Goal: Communication & Community: Answer question/provide support

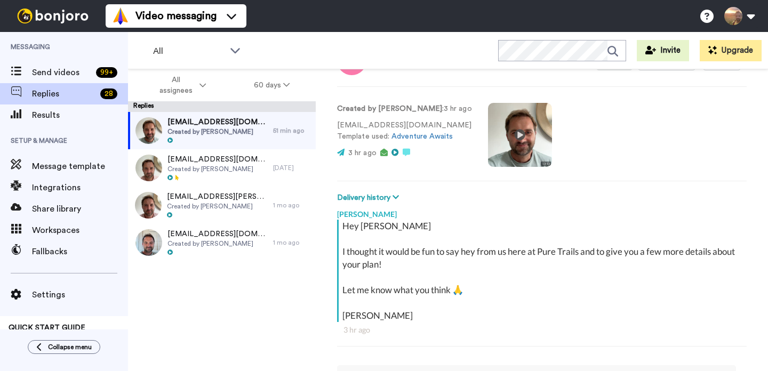
scroll to position [35, 0]
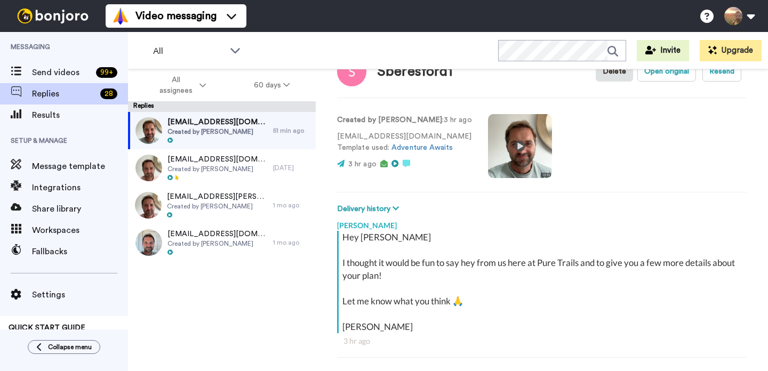
click at [503, 148] on video at bounding box center [520, 146] width 64 height 64
click at [510, 153] on video at bounding box center [520, 146] width 64 height 64
click at [510, 143] on video at bounding box center [520, 146] width 64 height 64
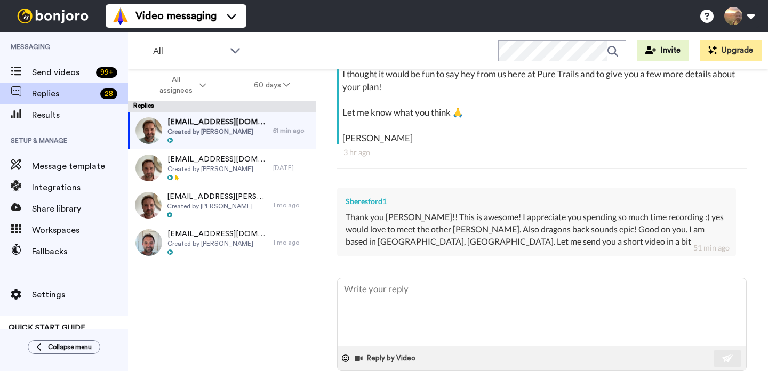
scroll to position [232, 0]
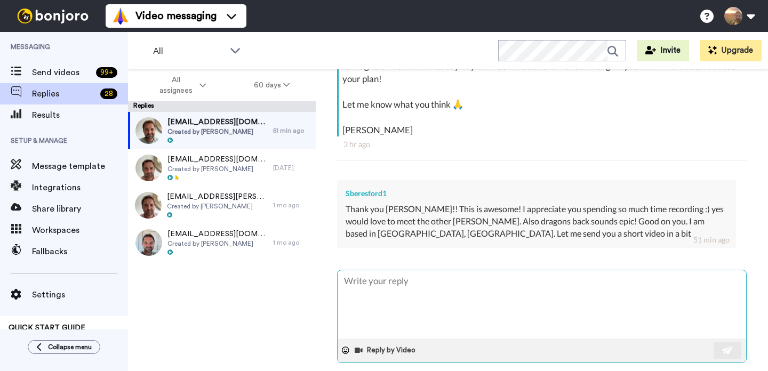
click at [526, 296] on textarea at bounding box center [542, 305] width 409 height 68
type textarea "x"
type textarea "S"
type textarea "x"
type textarea "So"
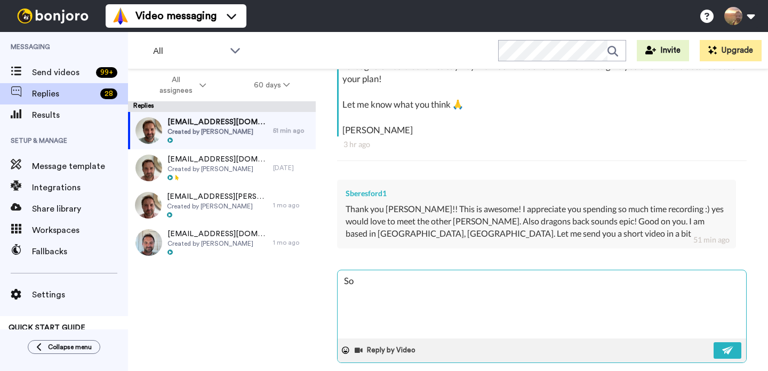
type textarea "x"
type textarea "Sou"
type textarea "x"
type textarea "Sound"
type textarea "x"
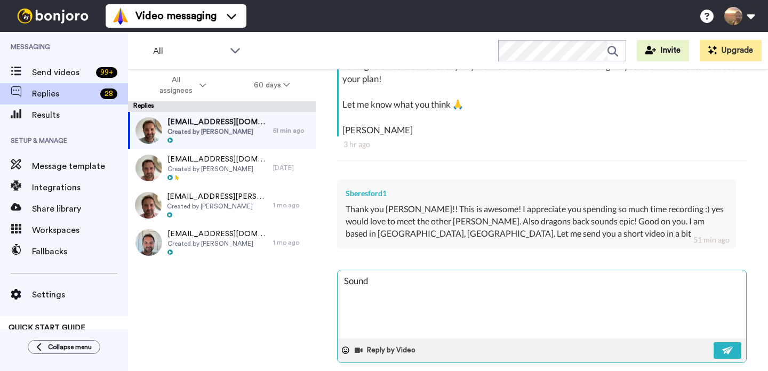
type textarea "Sounda"
type textarea "x"
type textarea "Sounda"
type textarea "x"
type textarea "Sounda"
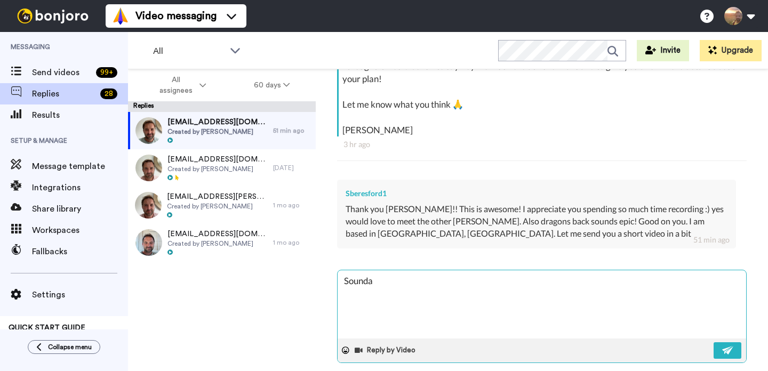
type textarea "x"
type textarea "Sound"
type textarea "x"
type textarea "Sounds"
type textarea "x"
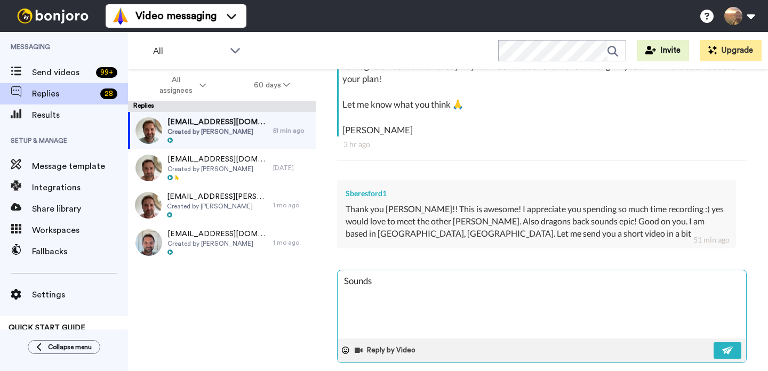
type textarea "Sounds"
type textarea "x"
type textarea "Sounds a"
type textarea "x"
type textarea "Sounds ac"
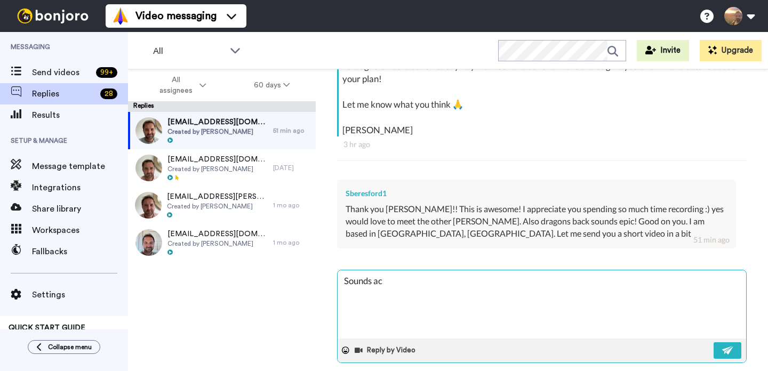
type textarea "x"
type textarea "Sounds ace"
type textarea "x"
type textarea "Sounds ace!"
type textarea "x"
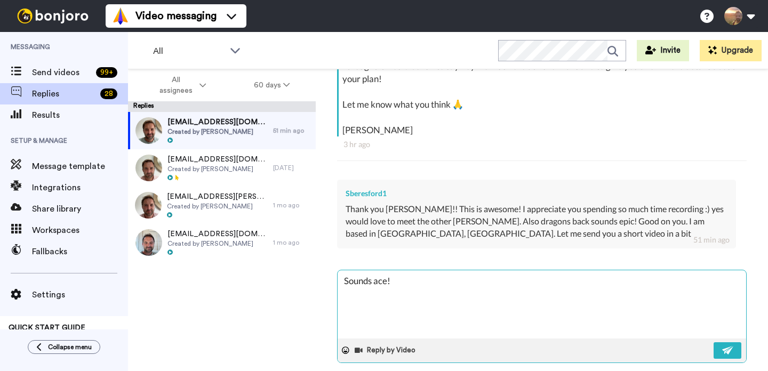
type textarea "Sounds ace!"
type textarea "x"
type textarea "Sounds ace! J"
type textarea "x"
type textarea "Sounds ace! Ju"
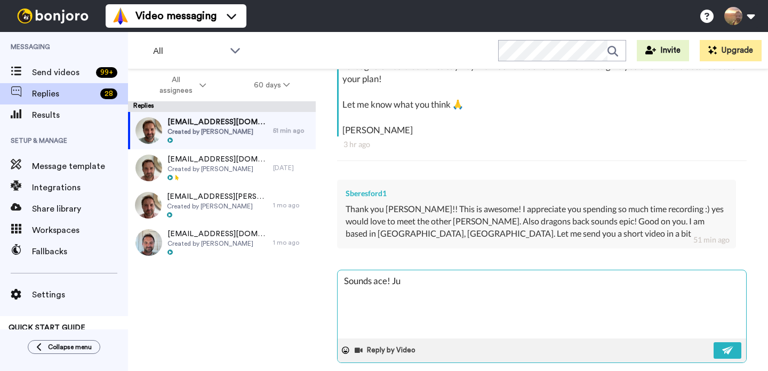
type textarea "x"
type textarea "Sounds ace! J"
type textarea "x"
type textarea "Sounds ace!"
type textarea "x"
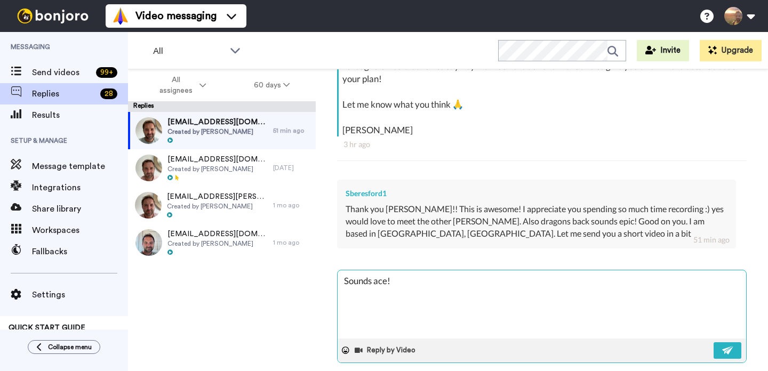
type textarea "Sounds ace! K"
type textarea "x"
type textarea "Sounds ace! Ke"
type textarea "x"
type textarea "Sounds ace! Keep"
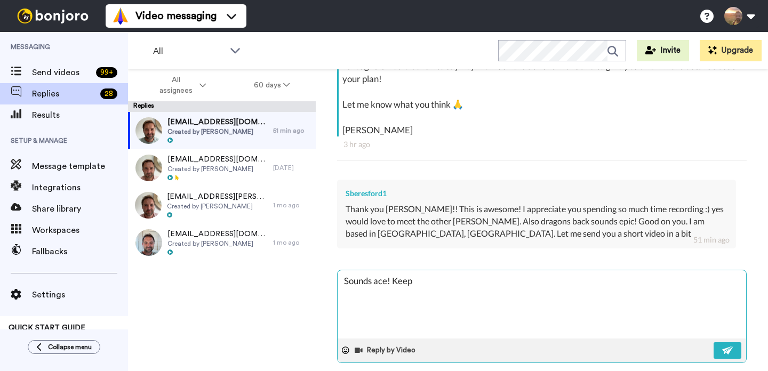
type textarea "x"
type textarea "Sounds ace! Keep"
type textarea "x"
type textarea "Sounds ace! Keep i"
type textarea "x"
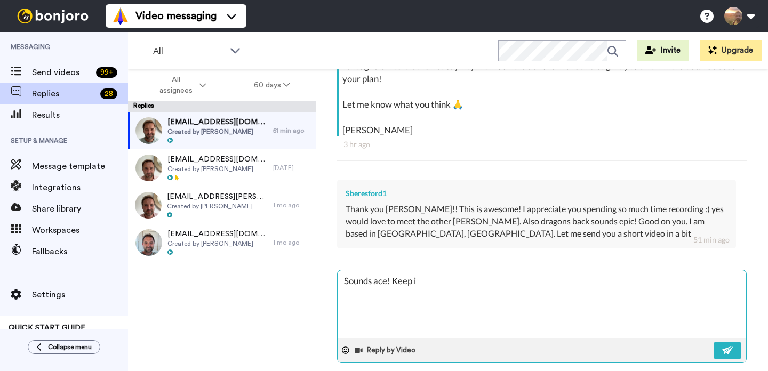
type textarea "Sounds ace! Keep in"
type textarea "x"
type textarea "Sounds ace! Keep in t"
type textarea "x"
type textarea "Sounds ace! Keep in to"
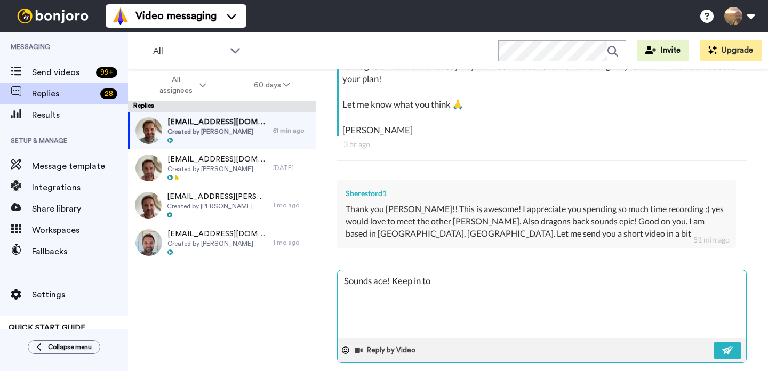
type textarea "x"
type textarea "Sounds ace! Keep in tou"
type textarea "x"
type textarea "Sounds ace! Keep in touc"
type textarea "x"
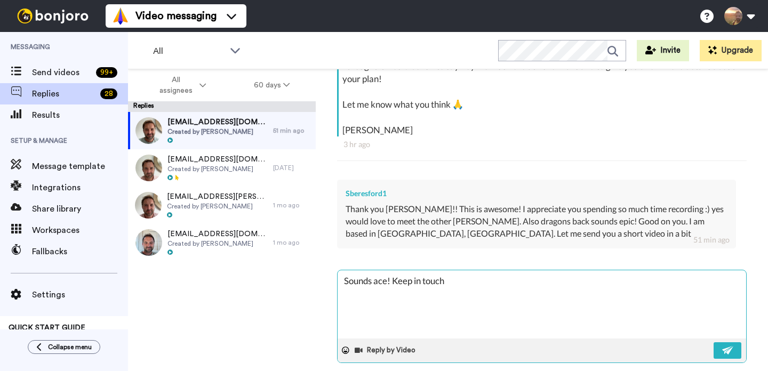
type textarea "Sounds ace! Keep in touch"
type textarea "x"
type textarea "Sounds ace! Keep in touch a"
type textarea "x"
type textarea "Sounds ace! Keep in touch and"
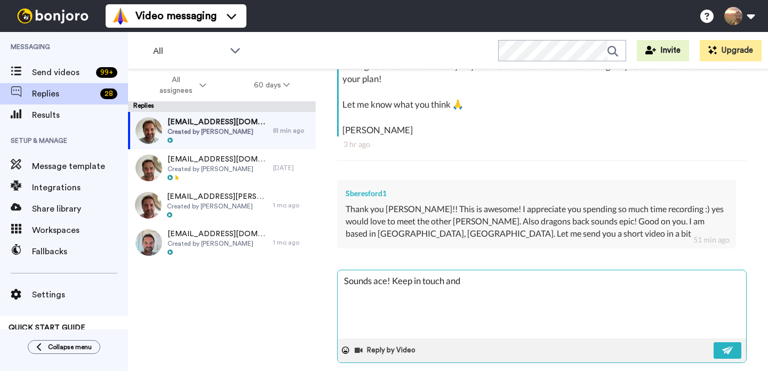
type textarea "x"
type textarea "Sounds ace! Keep in touch and"
type textarea "x"
type textarea "Sounds ace! Keep in touch and l"
type textarea "x"
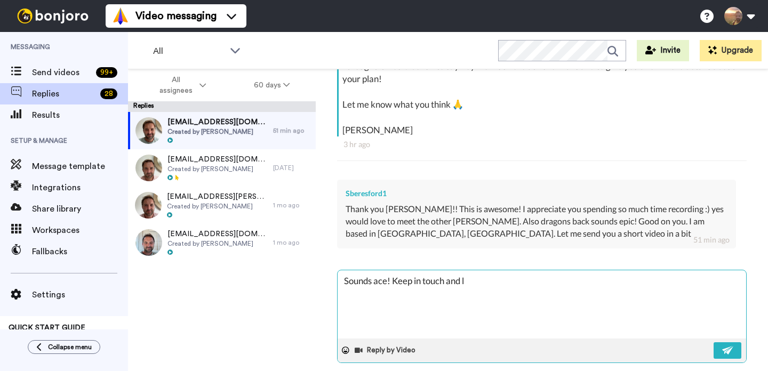
type textarea "Sounds ace! Keep in touch and lo"
type textarea "x"
type textarea "Sounds ace! Keep in touch and loo"
type textarea "x"
type textarea "Sounds ace! Keep in touch and look"
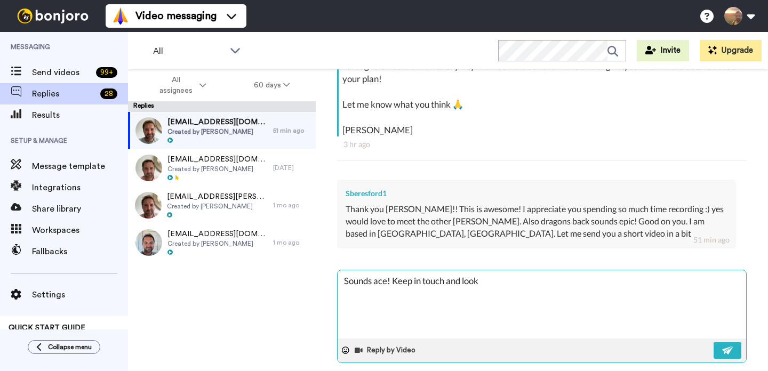
type textarea "x"
type textarea "Sounds ace! Keep in touch and look"
type textarea "x"
type textarea "Sounds ace! Keep in touch and look fo"
type textarea "x"
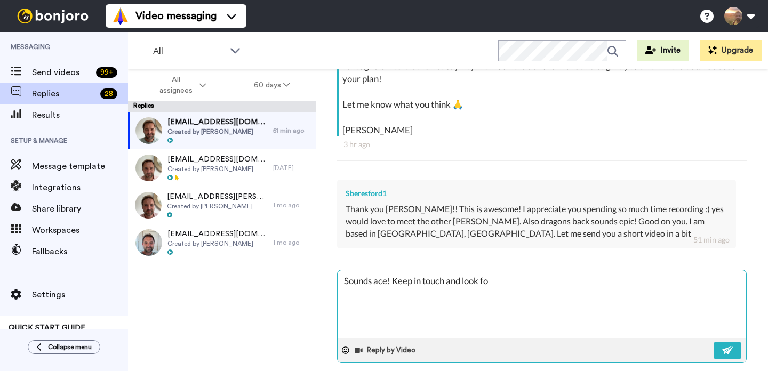
type textarea "Sounds ace! Keep in touch and look for"
type textarea "x"
type textarea "Sounds ace! Keep in touch and look forw"
type textarea "x"
type textarea "Sounds ace! Keep in touch and look forwa"
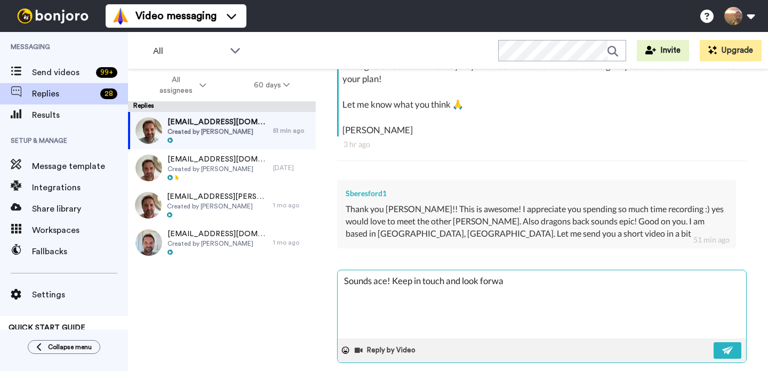
type textarea "x"
type textarea "Sounds ace! Keep in touch and look forwar"
type textarea "x"
type textarea "Sounds ace! Keep in touch and look forward"
type textarea "x"
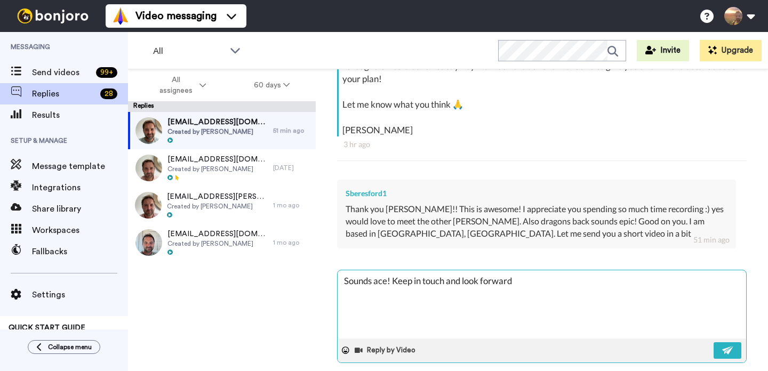
type textarea "Sounds ace! Keep in touch and look forward t"
type textarea "x"
type textarea "Sounds ace! Keep in touch and look forward to"
type textarea "x"
type textarea "Sounds ace! Keep in touch and look forward to c"
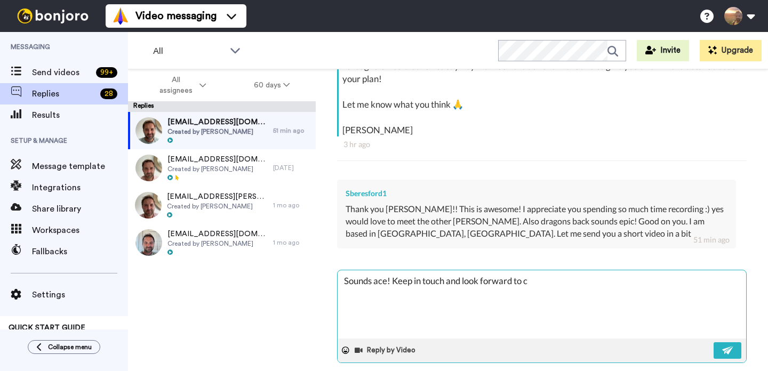
type textarea "x"
type textarea "Sounds ace! Keep in touch and look forward to ca"
type textarea "x"
type textarea "Sounds ace! Keep in touch and look forward to cat"
type textarea "x"
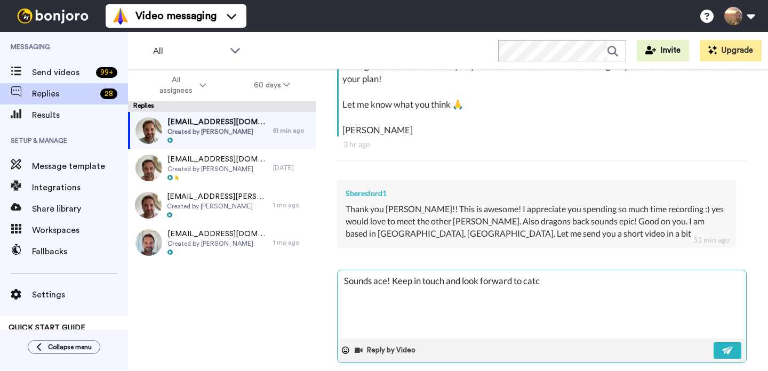
type textarea "Sounds ace! Keep in touch and look forward to catch"
type textarea "x"
type textarea "Sounds ace! Keep in touch and look forward to catchi"
type textarea "x"
type textarea "Sounds ace! Keep in touch and look forward to catchin"
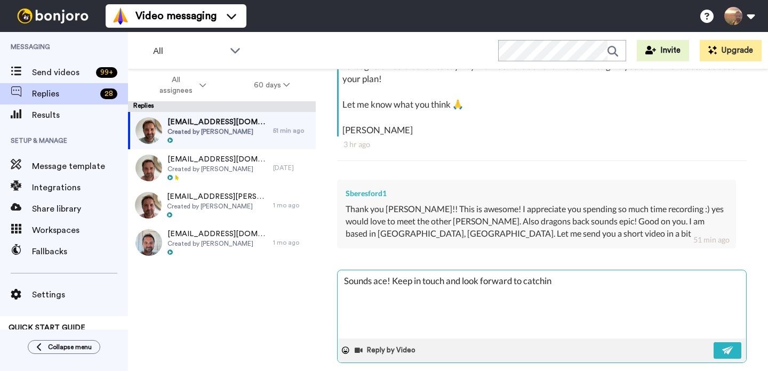
type textarea "x"
type textarea "Sounds ace! Keep in touch and look forward to catching"
type textarea "x"
type textarea "Sounds ace! Keep in touch and look forward to catching u"
type textarea "x"
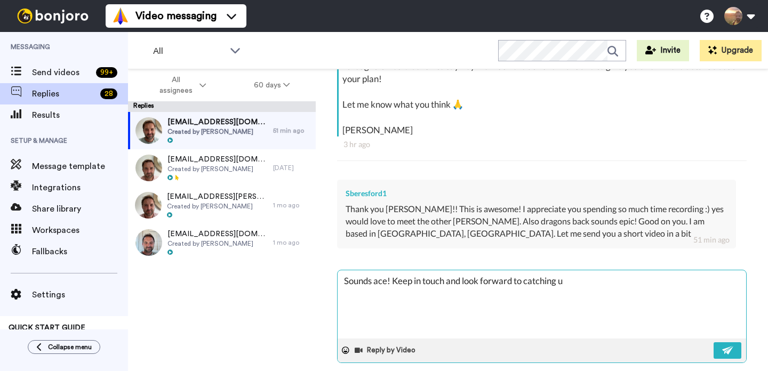
type textarea "Sounds ace! Keep in touch and look forward to catching up"
type textarea "x"
type textarea "Sounds ace! Keep in touch and look forward to catching up"
type textarea "x"
type textarea "Sounds ace! Keep in touch and look forward to catching up so"
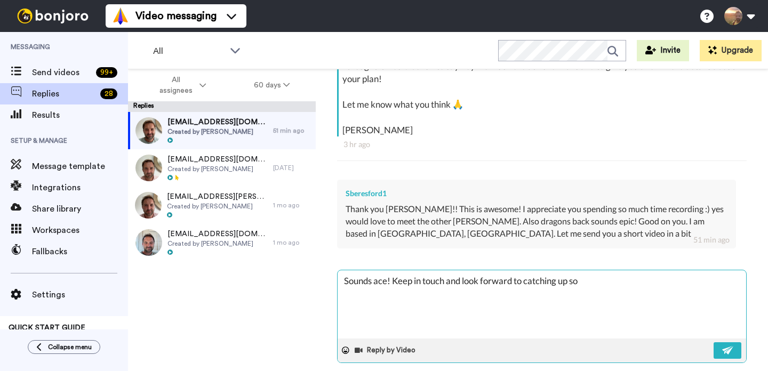
type textarea "x"
type textarea "Sounds ace! Keep in touch and look forward to catching up sooj"
type textarea "x"
type textarea "Sounds ace! Keep in touch and look forward to catching up soojn"
type textarea "x"
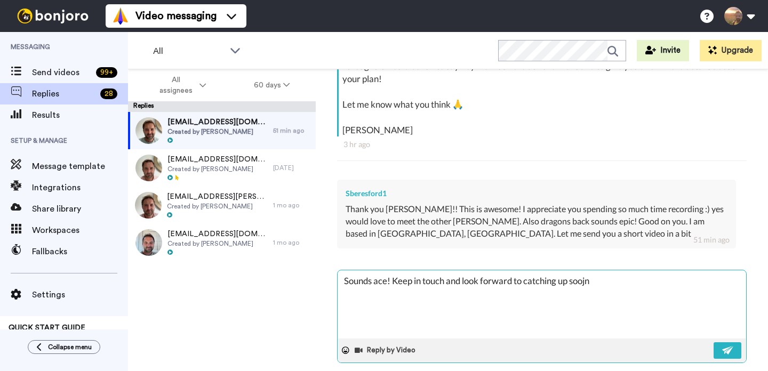
type textarea "Sounds ace! Keep in touch and look forward to catching up sooj"
type textarea "x"
type textarea "Sounds ace! Keep in touch and look forward to catching up [PERSON_NAME]"
type textarea "x"
type textarea "Sounds ace! Keep in touch and look forward to catching up soon"
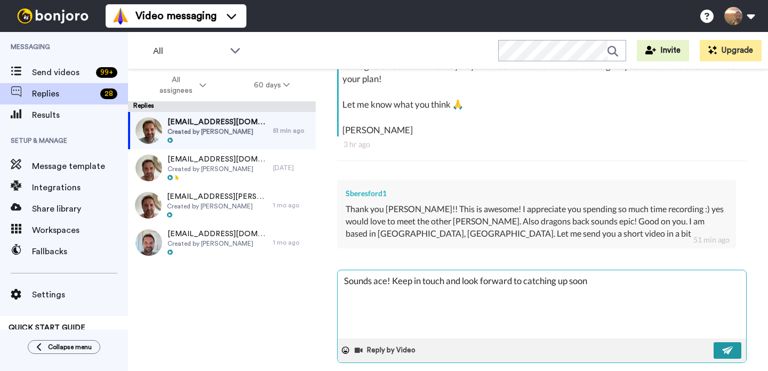
click at [715, 354] on button at bounding box center [728, 351] width 28 height 17
type textarea "x"
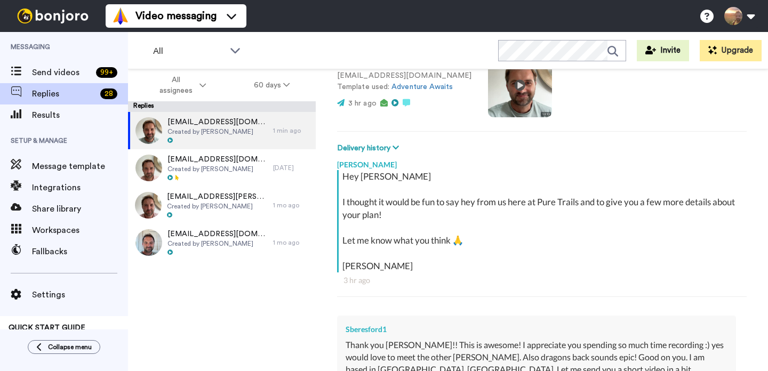
scroll to position [45, 0]
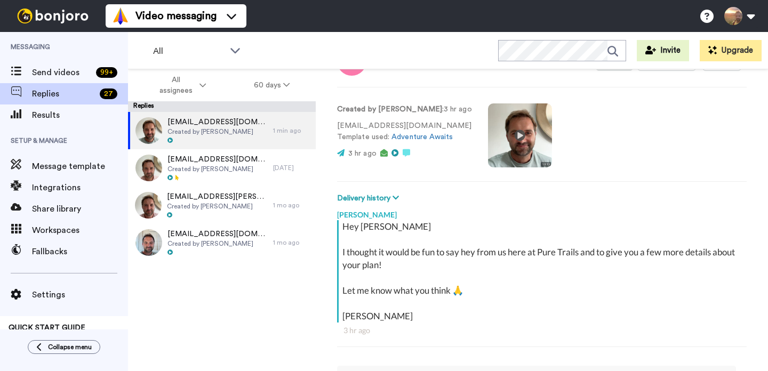
type textarea "x"
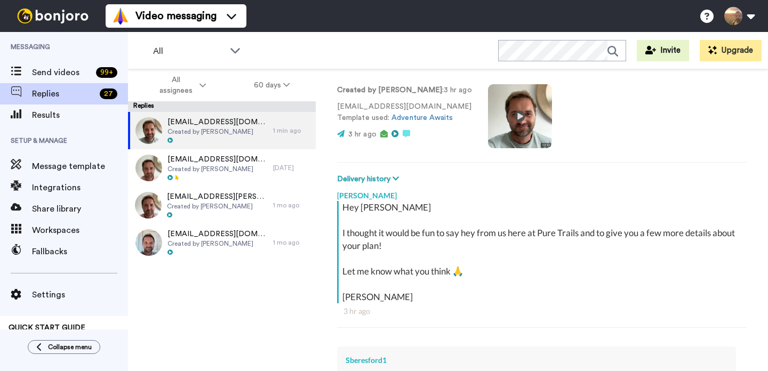
scroll to position [0, 0]
